Goal: Use online tool/utility: Utilize a website feature to perform a specific function

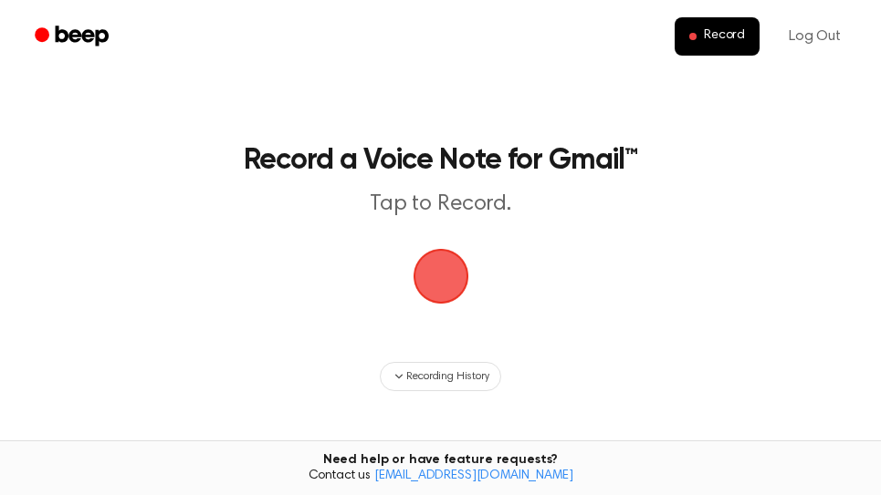
click at [448, 291] on span "button" at bounding box center [441, 276] width 102 height 102
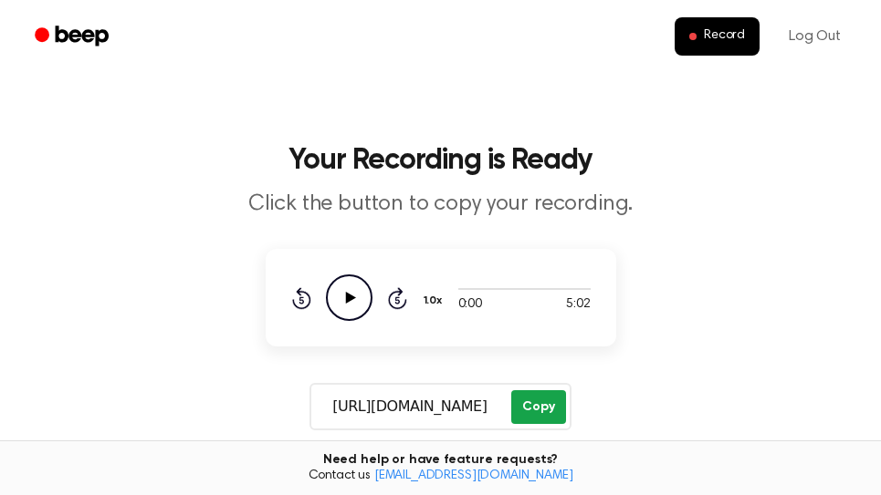
click at [529, 418] on button "Copy" at bounding box center [538, 408] width 54 height 34
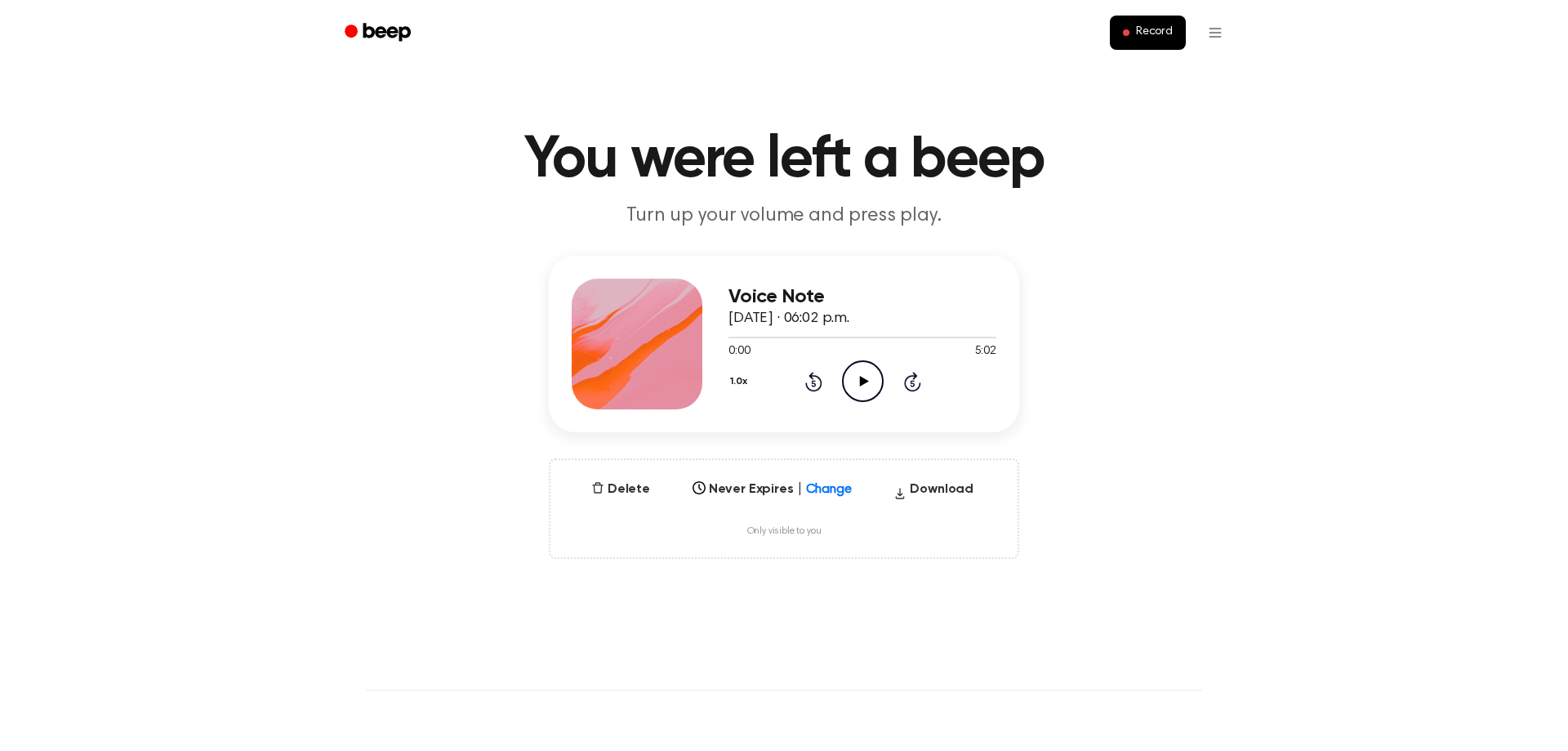
click at [854, 385] on icon "Play Audio" at bounding box center [863, 380] width 42 height 42
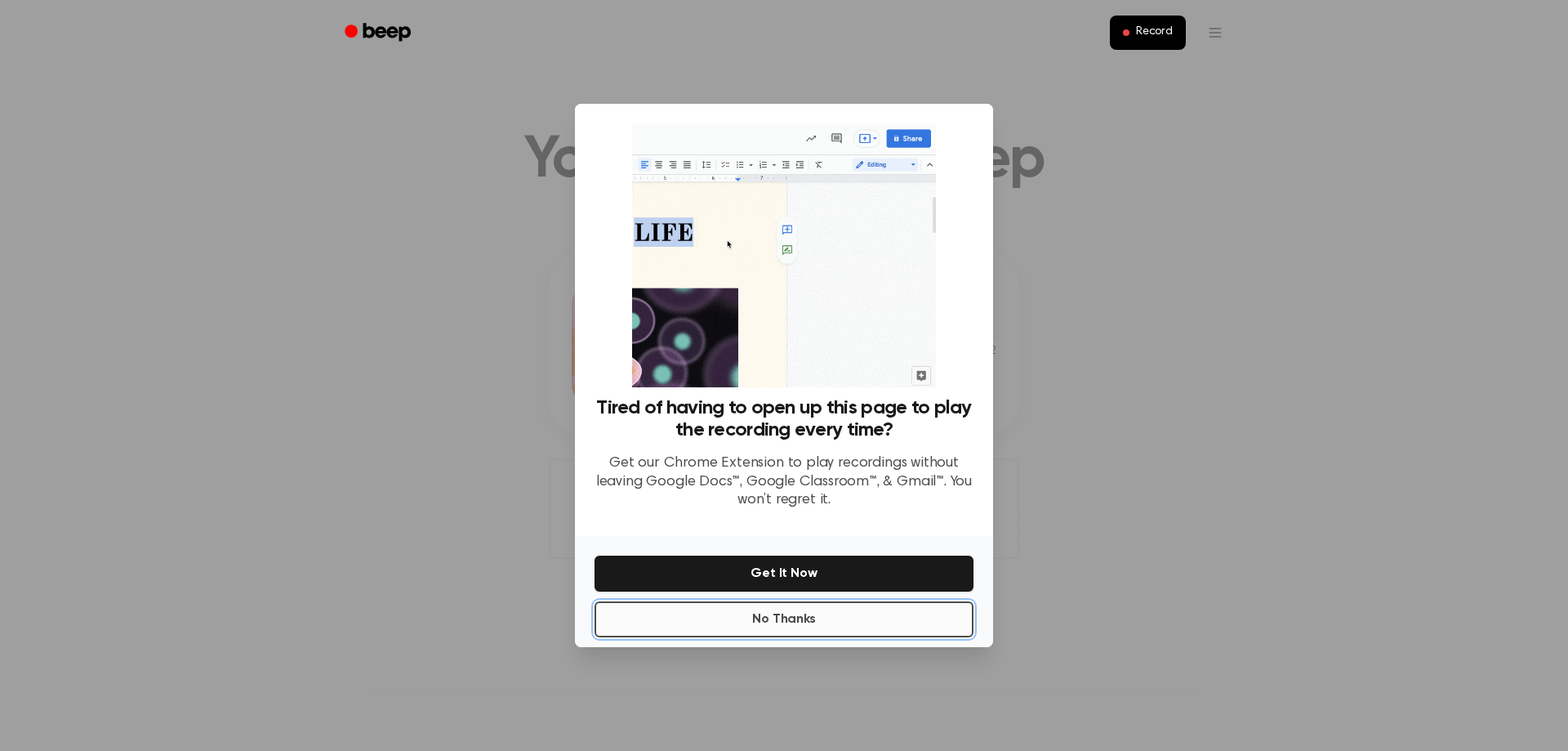
drag, startPoint x: 801, startPoint y: 621, endPoint x: 873, endPoint y: 508, distance: 134.0
click at [801, 621] on button "No Thanks" at bounding box center [783, 619] width 379 height 36
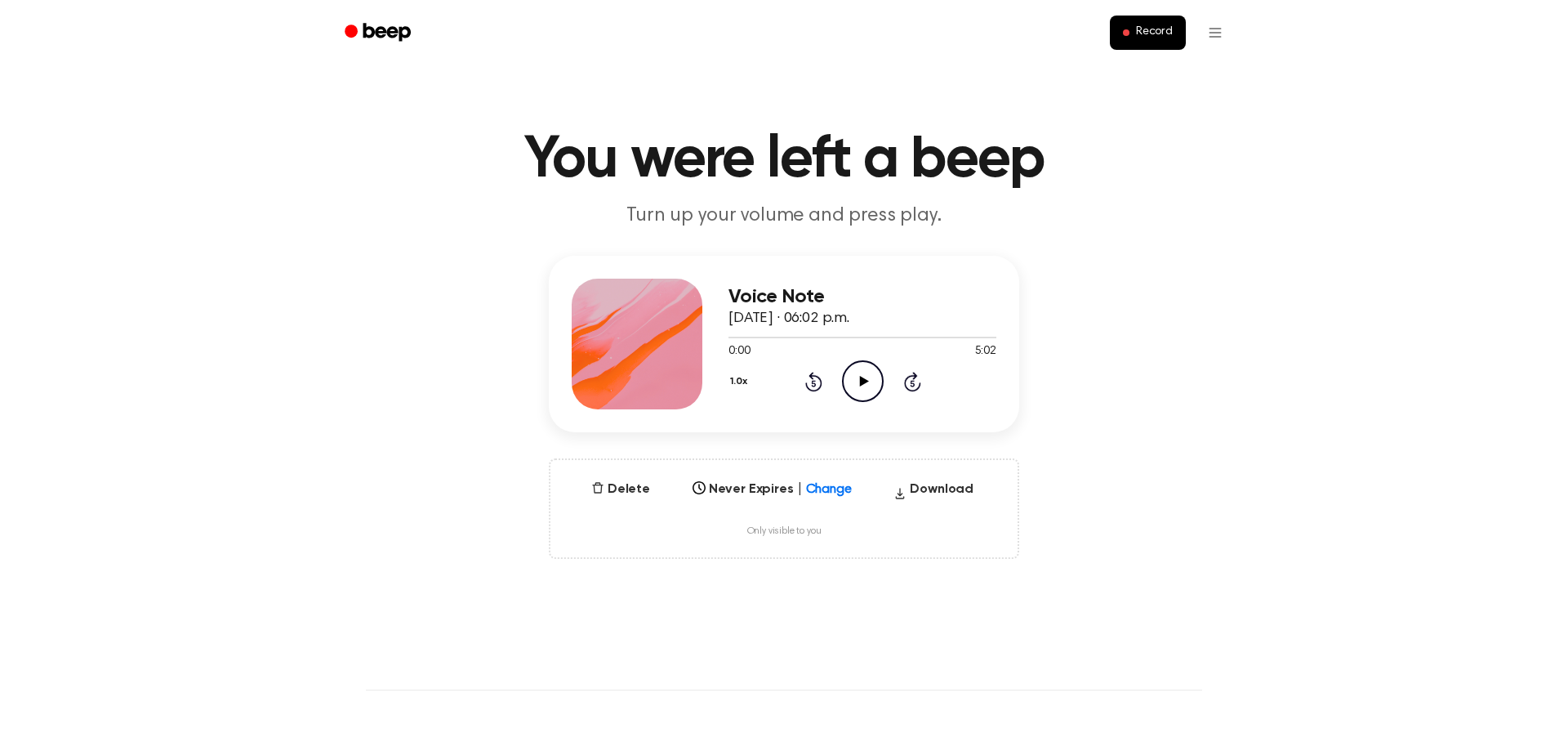
click at [856, 380] on icon "Play Audio" at bounding box center [863, 380] width 42 height 42
click at [970, 337] on div at bounding box center [862, 337] width 268 height 2
click at [918, 383] on icon "Skip 5 seconds" at bounding box center [912, 381] width 18 height 21
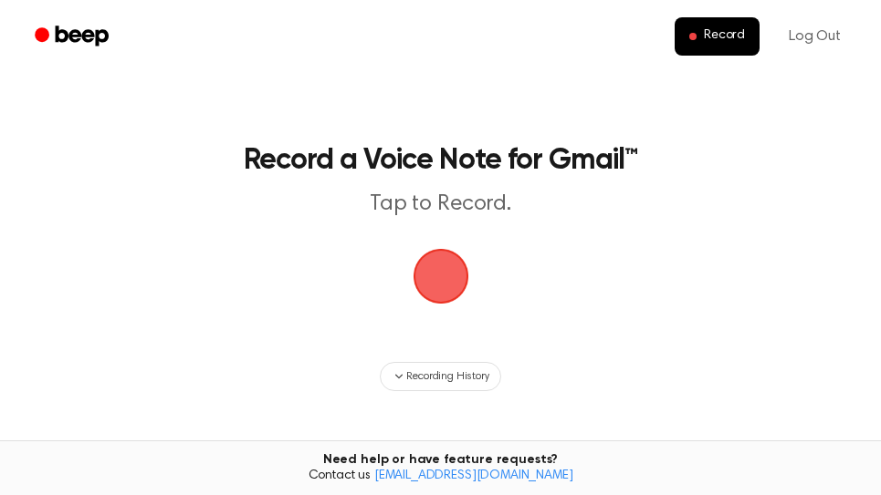
drag, startPoint x: 440, startPoint y: 281, endPoint x: 499, endPoint y: 241, distance: 71.6
click at [442, 281] on span "button" at bounding box center [440, 276] width 78 height 78
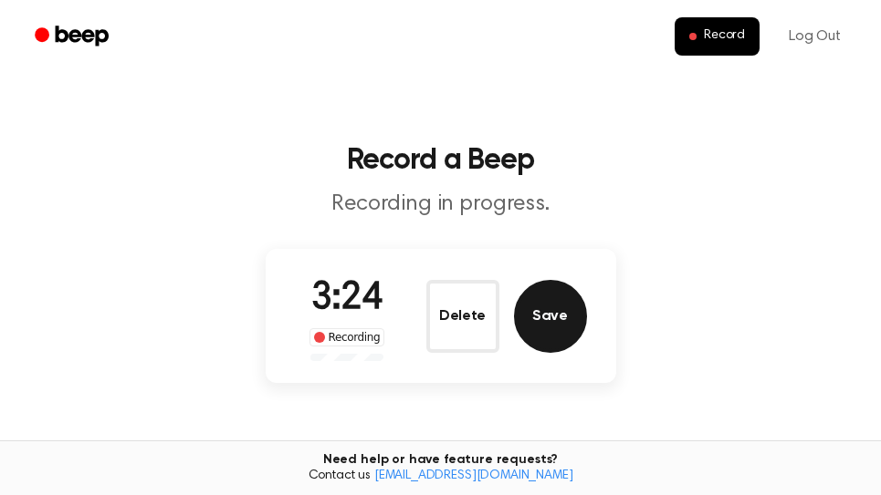
click at [576, 327] on button "Save" at bounding box center [550, 316] width 73 height 73
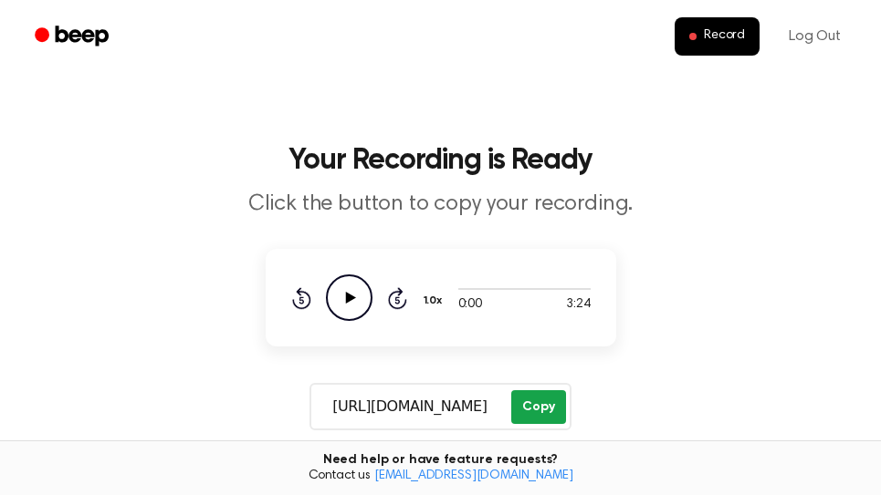
click at [552, 414] on button "Copy" at bounding box center [538, 408] width 54 height 34
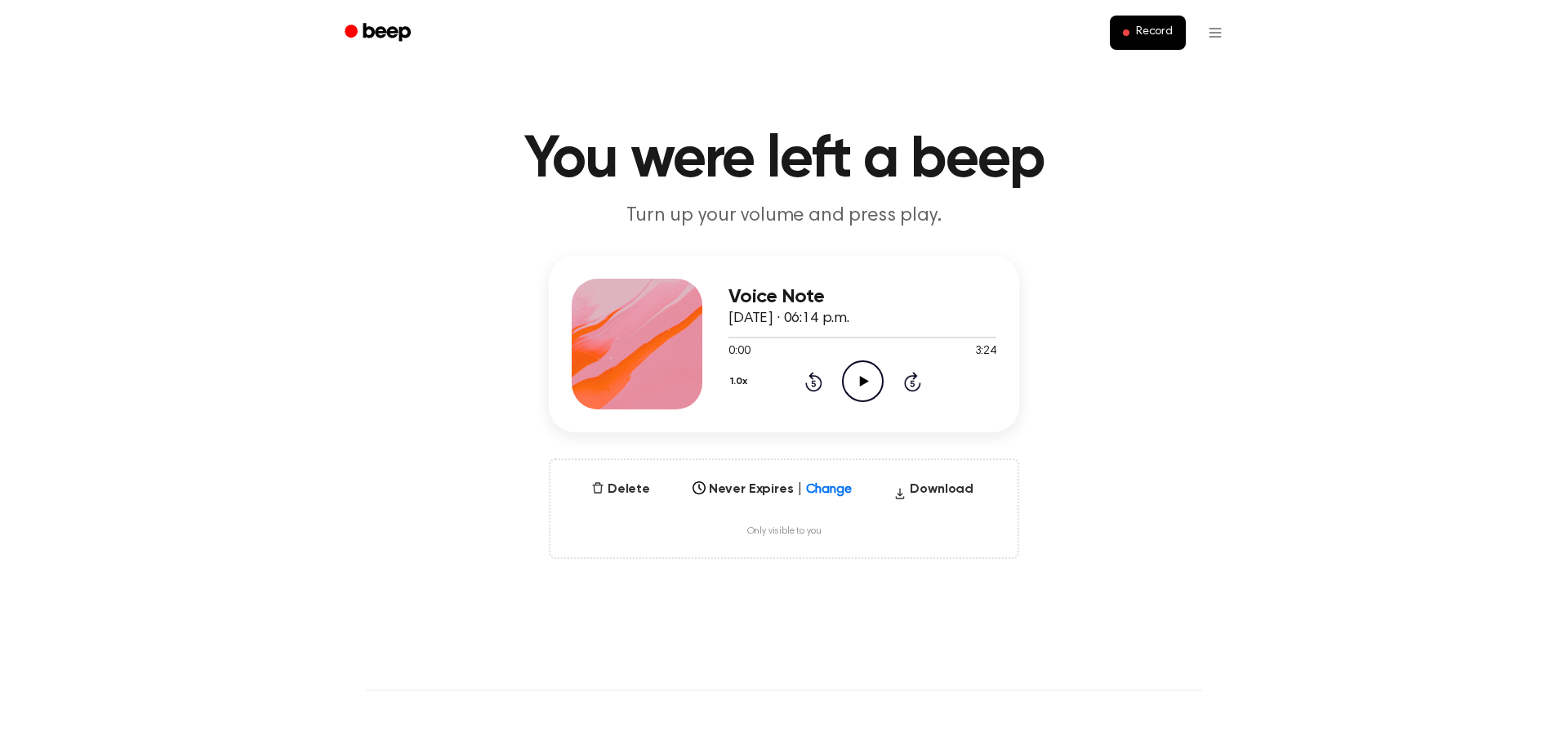
click at [855, 372] on icon "Play Audio" at bounding box center [863, 380] width 42 height 42
click at [965, 338] on div at bounding box center [862, 337] width 268 height 13
click at [854, 383] on icon "Pause Audio" at bounding box center [863, 380] width 42 height 42
